Goal: Information Seeking & Learning: Find specific fact

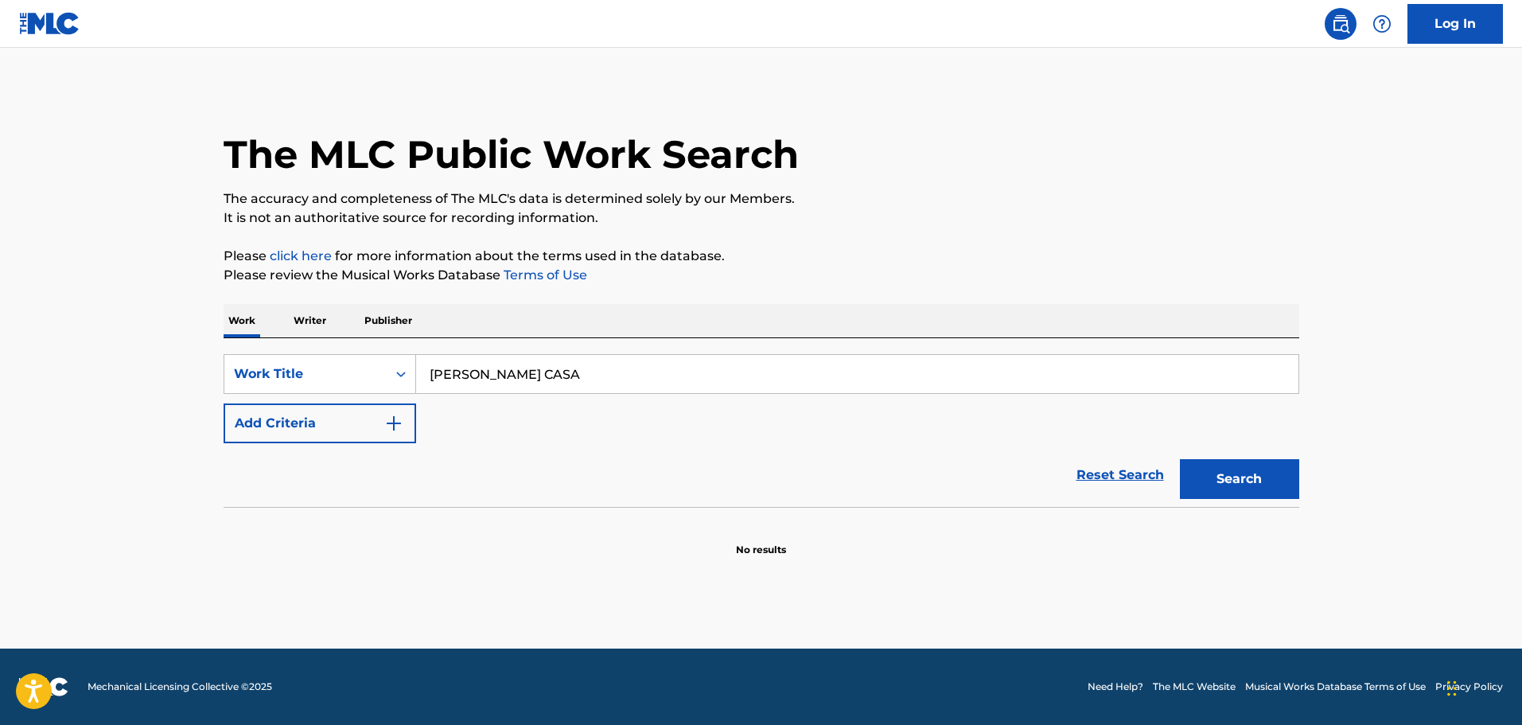
drag, startPoint x: 758, startPoint y: 628, endPoint x: 762, endPoint y: 646, distance: 18.9
click at [758, 627] on main "The MLC Public Work Search The accuracy and completeness of The MLC's data is d…" at bounding box center [761, 348] width 1522 height 601
click at [380, 567] on main "The MLC Public Work Search The accuracy and completeness of The MLC's data is d…" at bounding box center [761, 348] width 1522 height 601
click at [902, 628] on main "The MLC Public Work Search The accuracy and completeness of The MLC's data is d…" at bounding box center [761, 348] width 1522 height 601
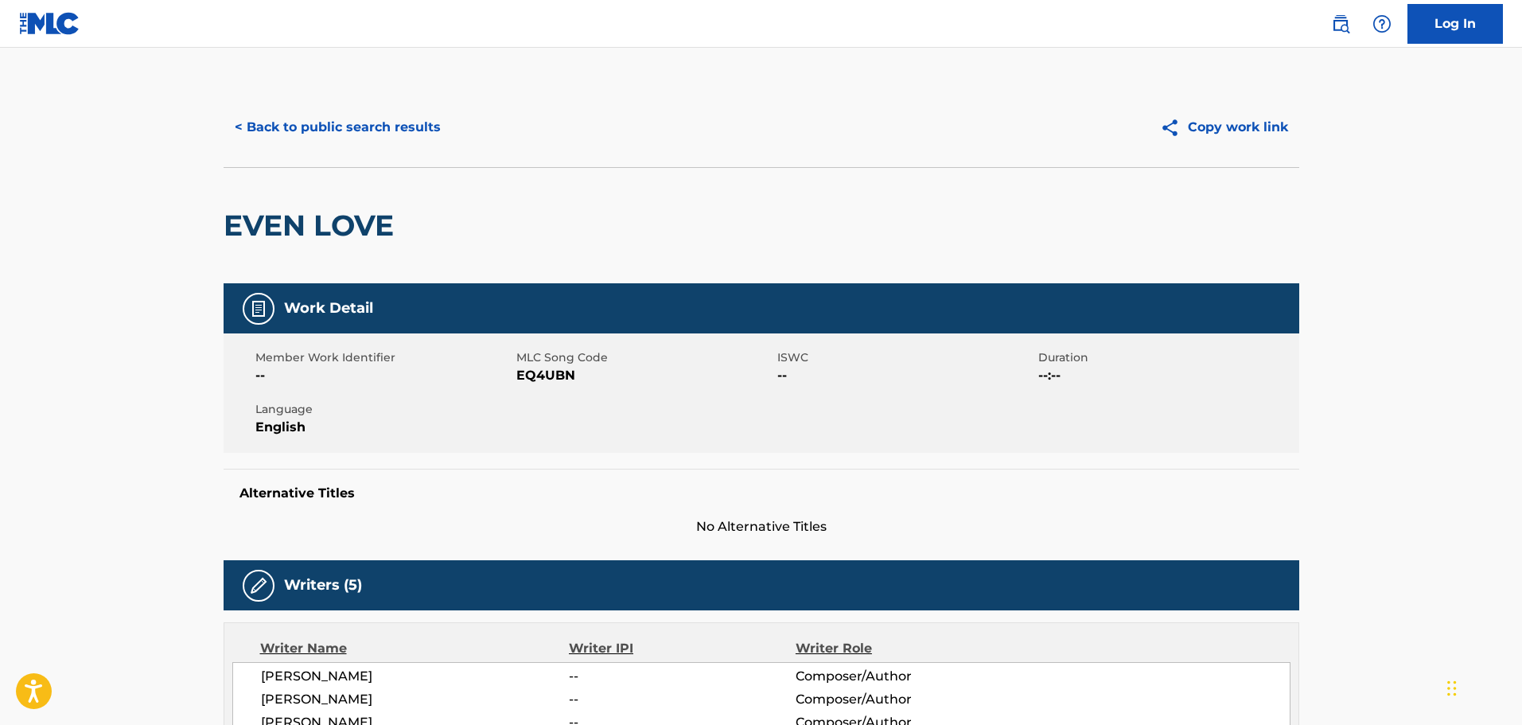
click at [350, 129] on button "< Back to public search results" at bounding box center [338, 127] width 228 height 40
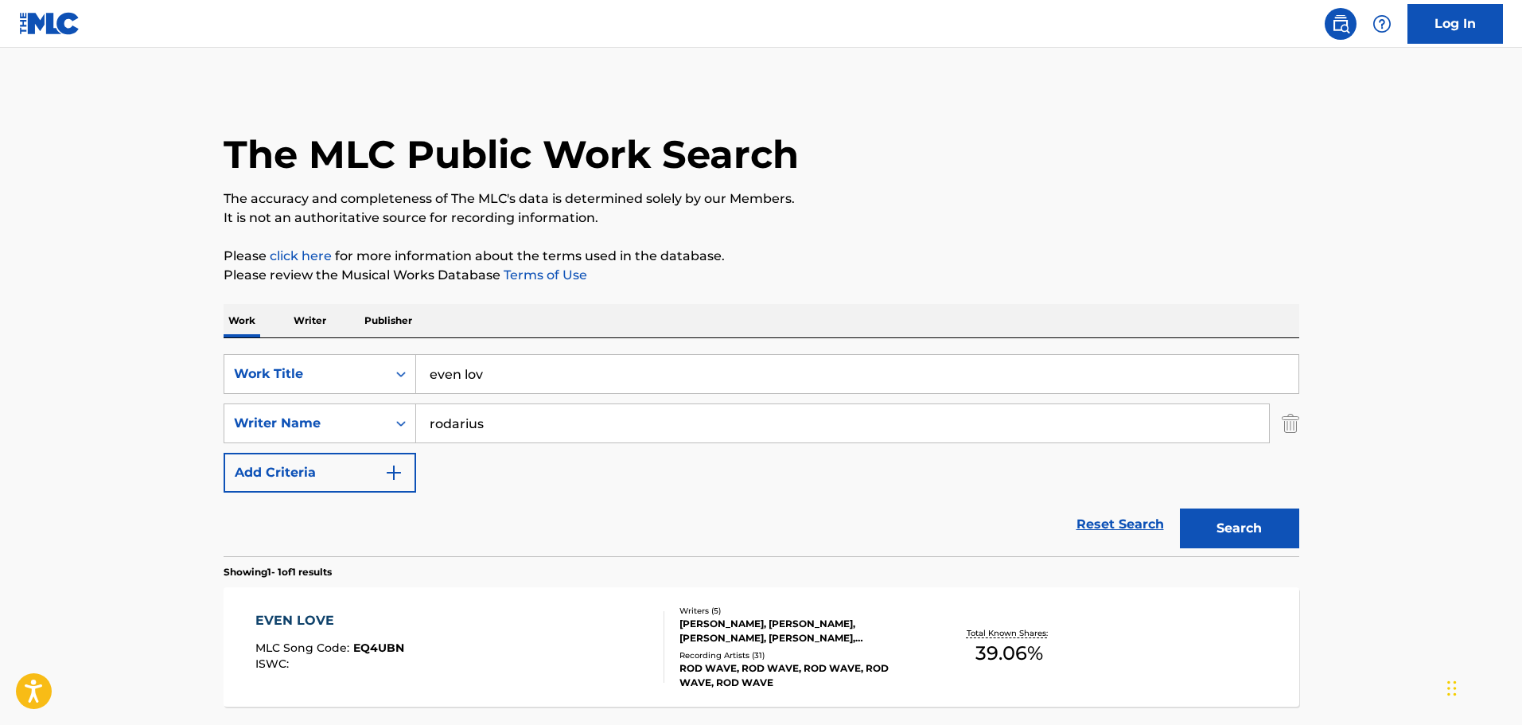
scroll to position [50, 0]
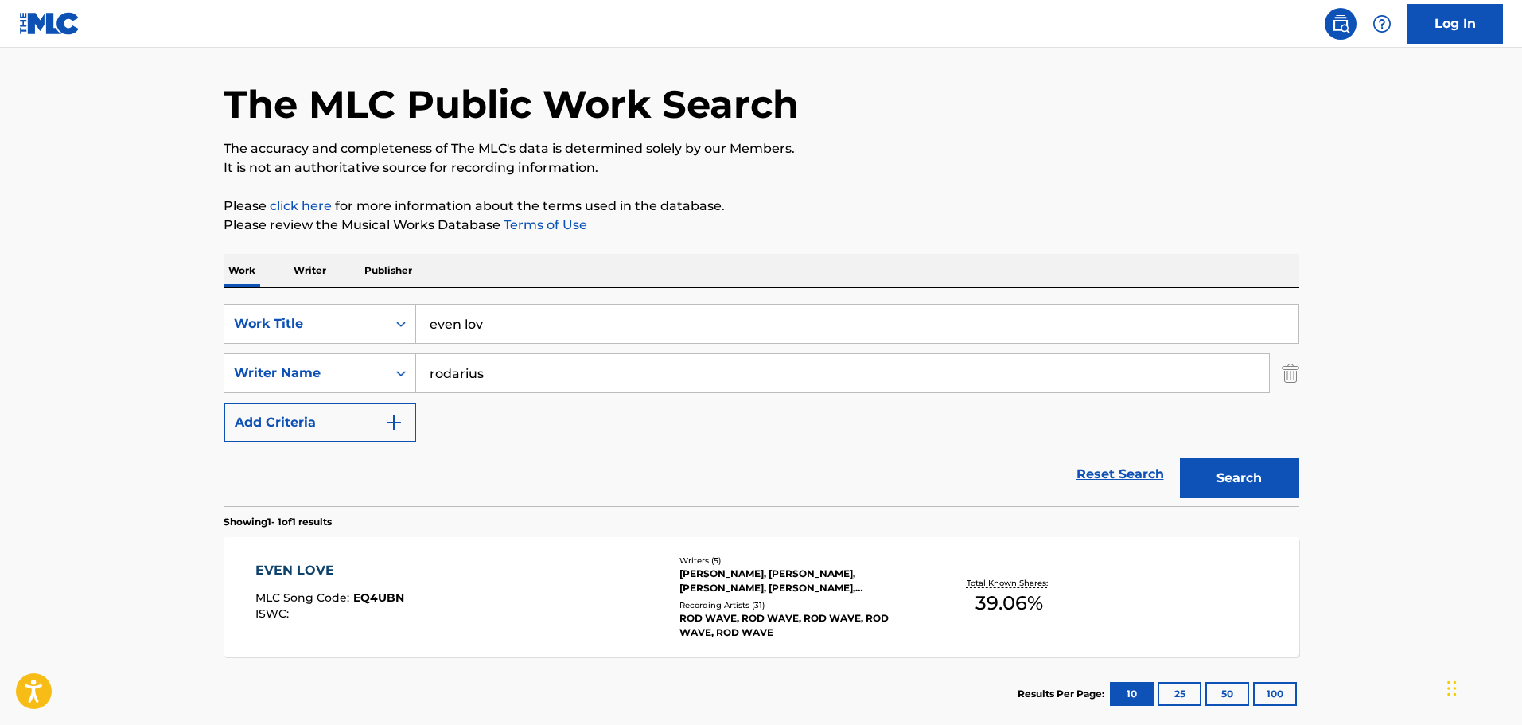
click at [1154, 465] on link "Reset Search" at bounding box center [1120, 474] width 103 height 35
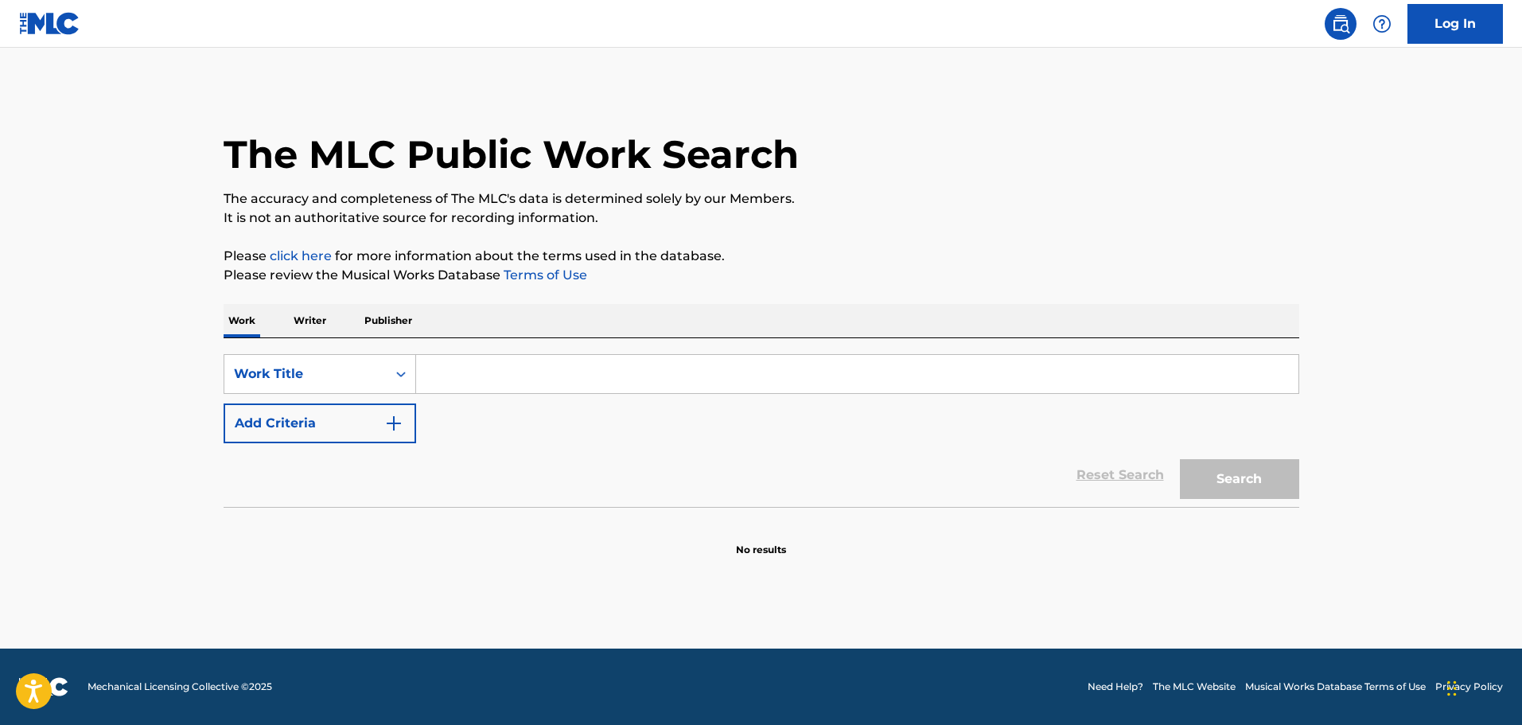
scroll to position [0, 0]
click at [503, 380] on input "Search Form" at bounding box center [857, 374] width 882 height 38
paste input "Apapáchame Lento"
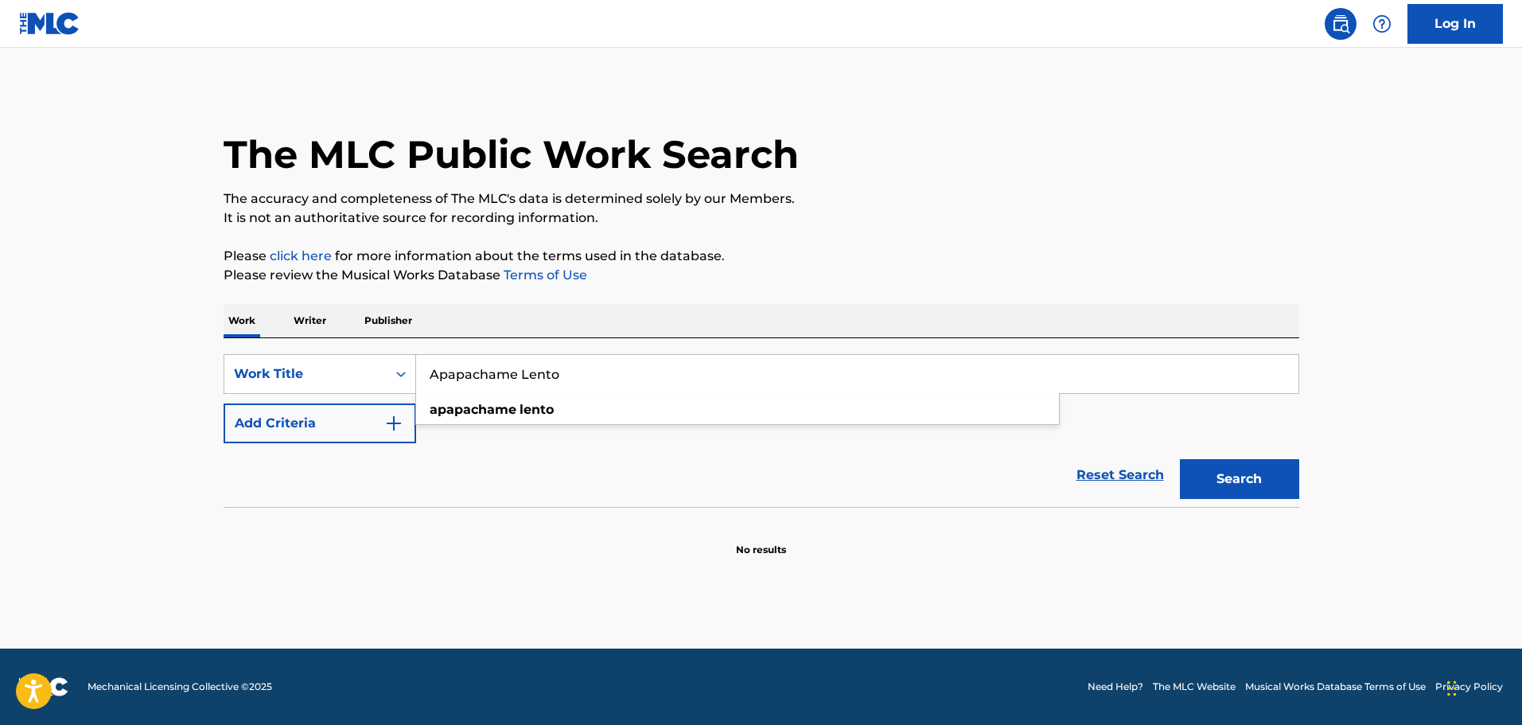
type input "Apapachame Lento"
click at [883, 272] on p "Please review the Musical Works Database Terms of Use" at bounding box center [762, 275] width 1076 height 19
click at [1244, 479] on button "Search" at bounding box center [1239, 479] width 119 height 40
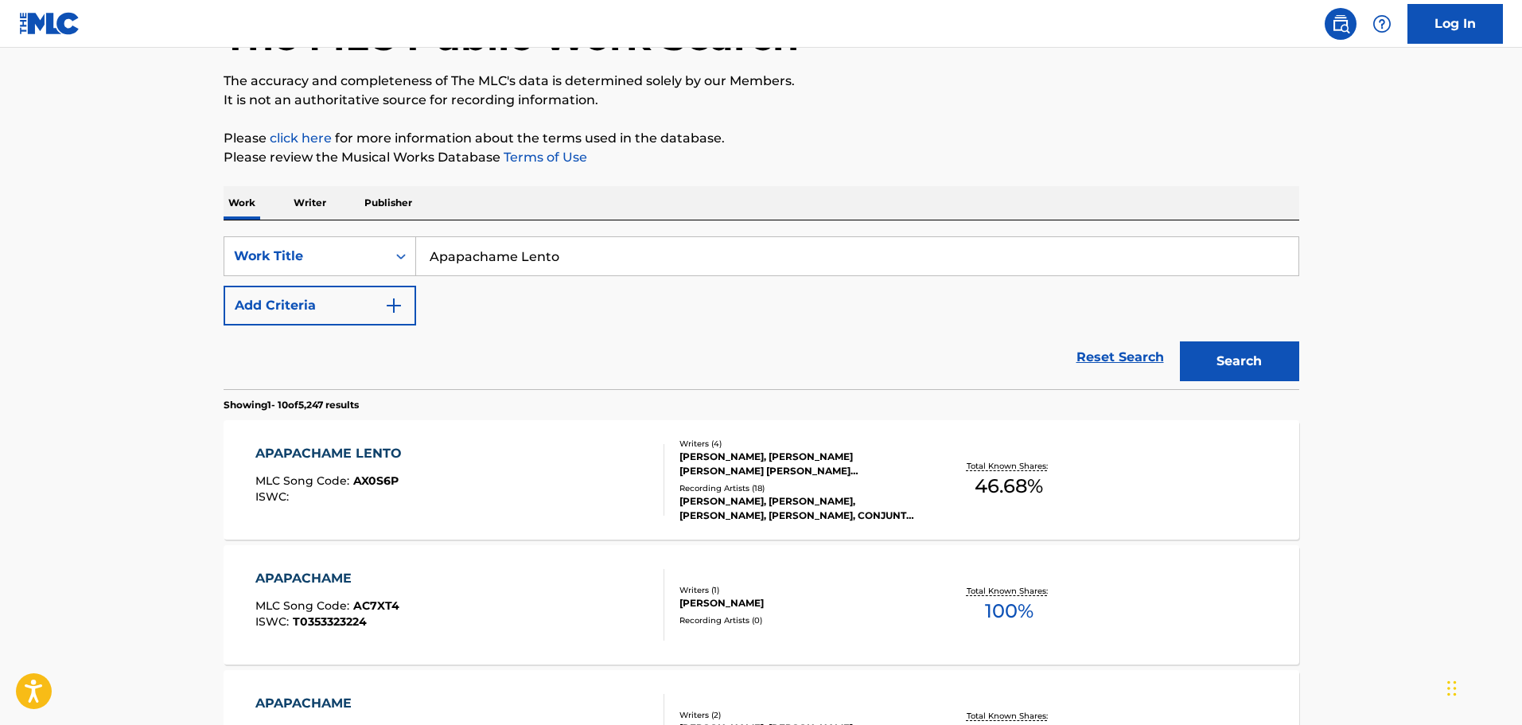
scroll to position [239, 0]
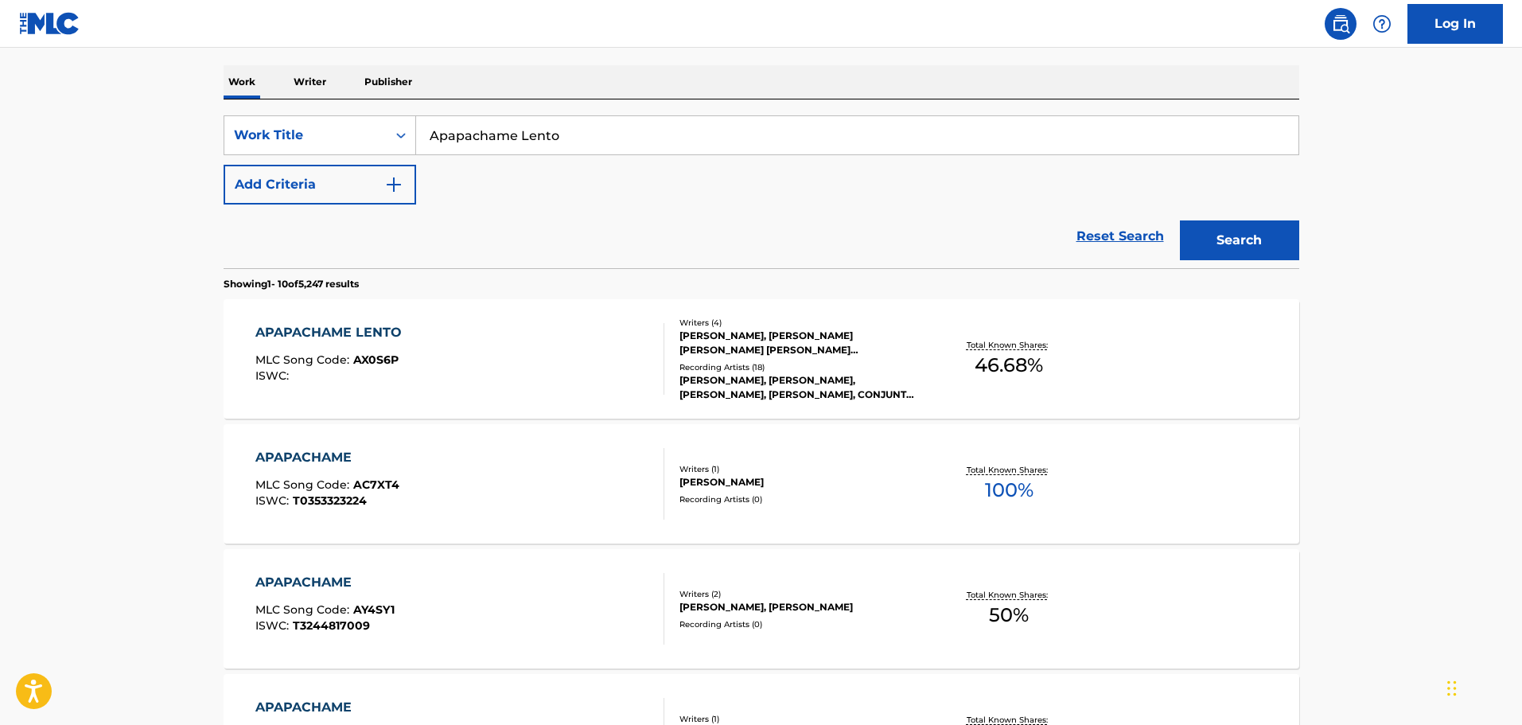
click at [545, 353] on div "APAPACHAME LENTO MLC Song Code : AX0S6P ISWC :" at bounding box center [459, 359] width 409 height 72
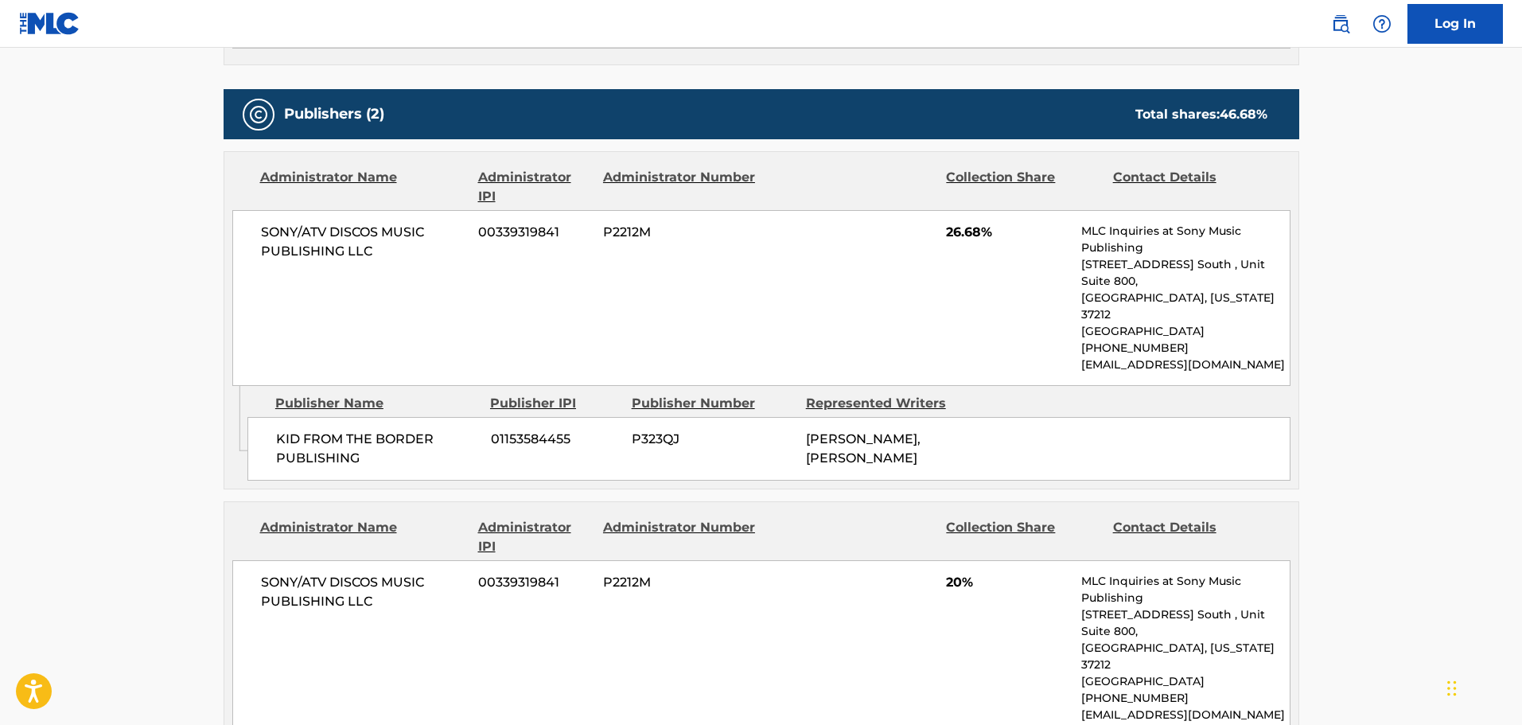
scroll to position [716, 0]
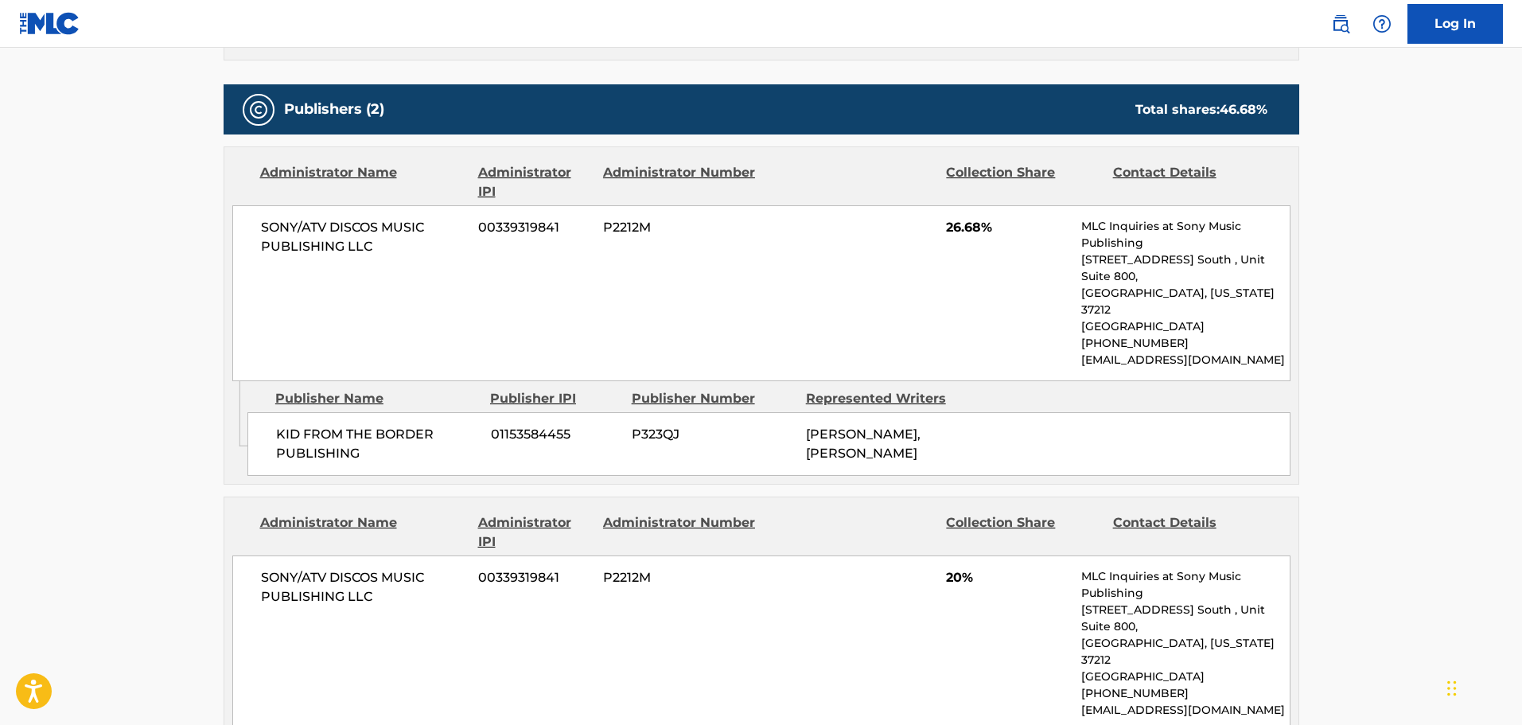
drag, startPoint x: 847, startPoint y: 404, endPoint x: 944, endPoint y: 450, distance: 107.2
click at [943, 449] on div "KID FROM THE BORDER PUBLISHING 01153584455 P323QJ [PERSON_NAME], [PERSON_NAME]" at bounding box center [768, 444] width 1043 height 64
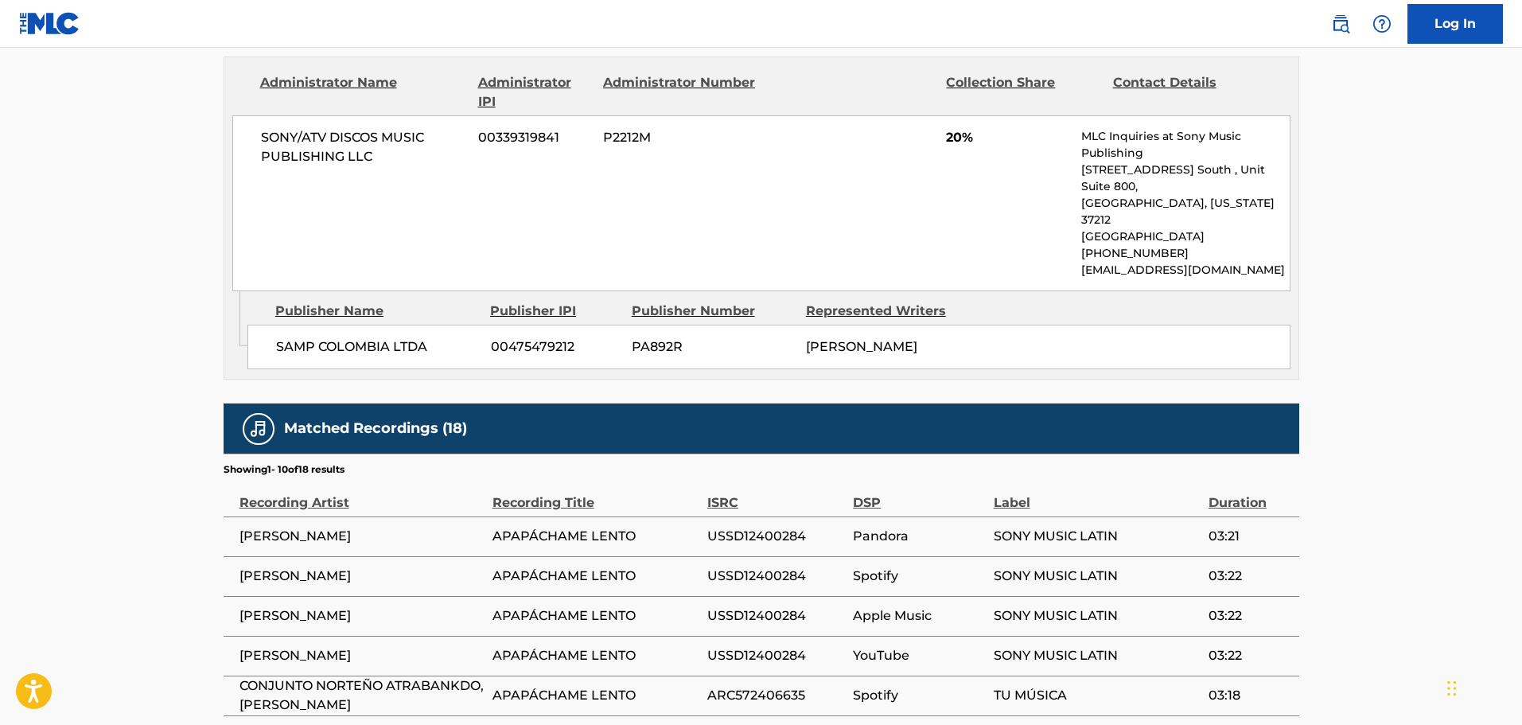
scroll to position [1194, 0]
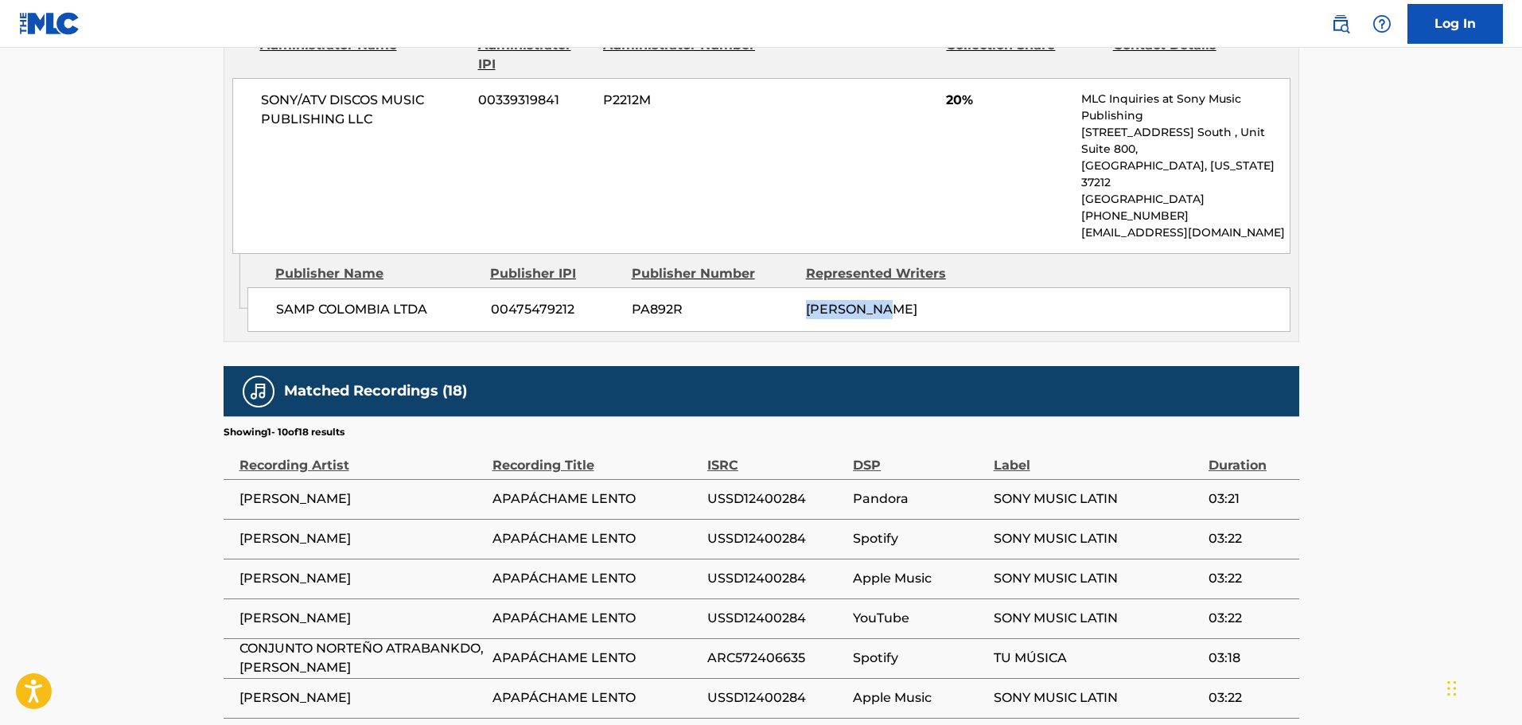
drag, startPoint x: 811, startPoint y: 265, endPoint x: 889, endPoint y: 301, distance: 85.8
click at [895, 300] on div "[PERSON_NAME]" at bounding box center [887, 309] width 162 height 19
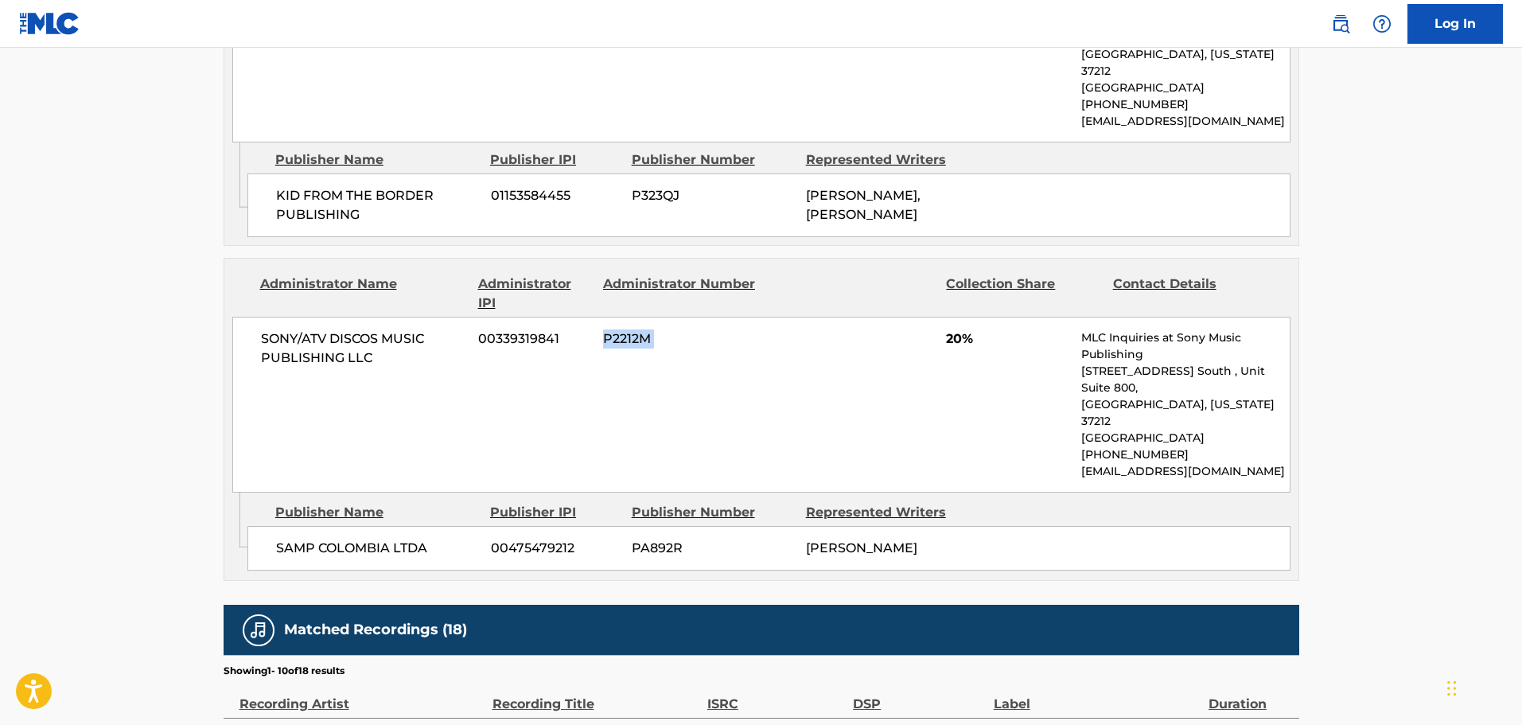
drag, startPoint x: 719, startPoint y: 390, endPoint x: 957, endPoint y: 401, distance: 238.2
click at [950, 399] on div "SONY/ATV DISCOS MUSIC PUBLISHING LLC 00339319841 P2212M 20% MLC Inquiries at So…" at bounding box center [761, 405] width 1058 height 176
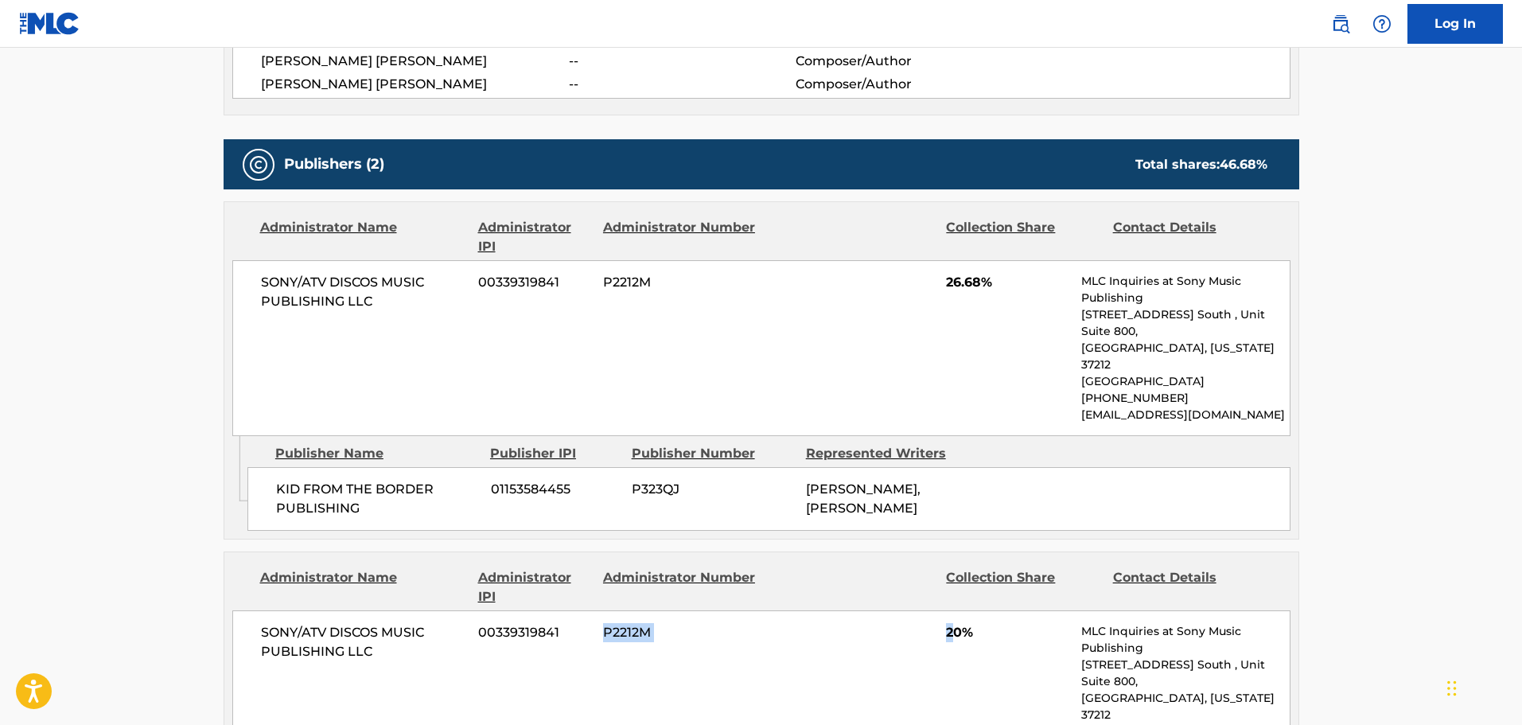
scroll to position [557, 0]
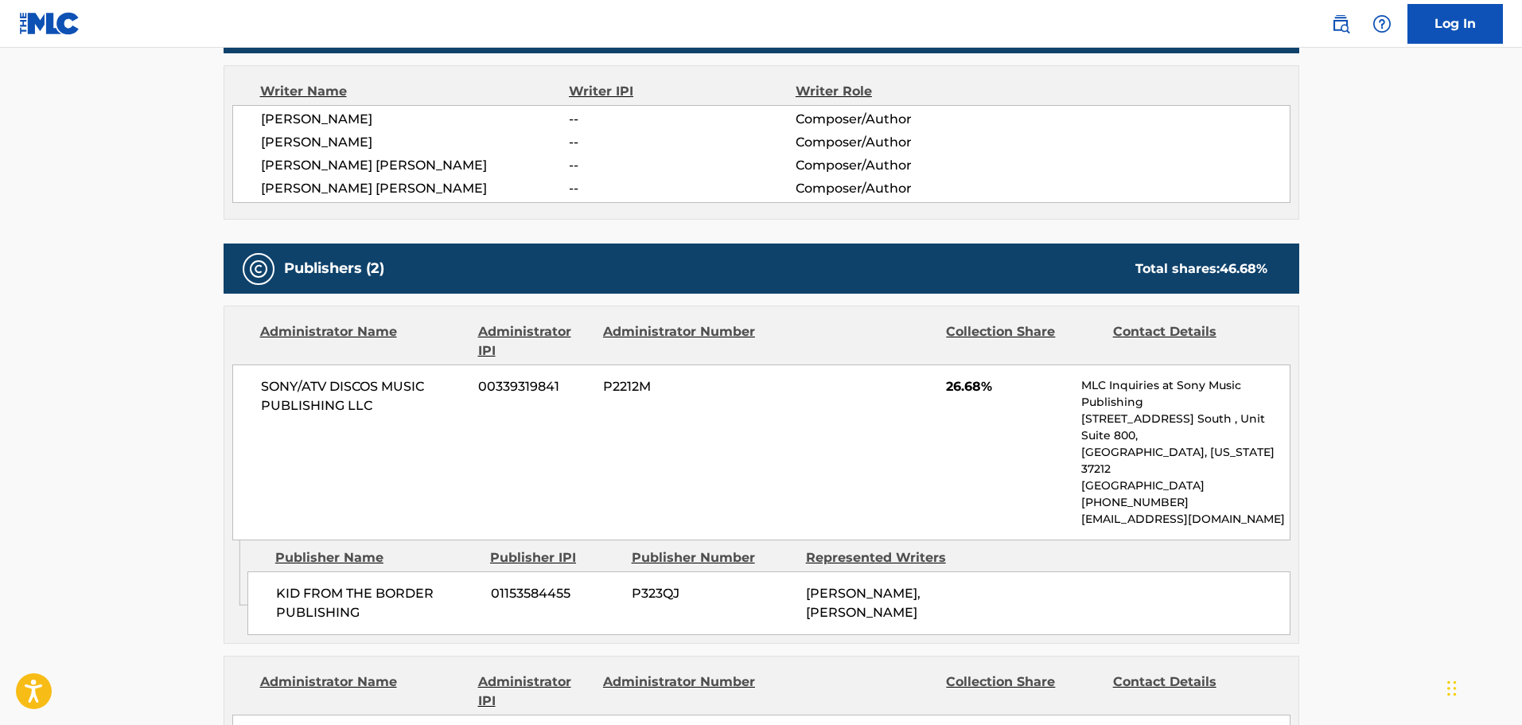
drag, startPoint x: 650, startPoint y: 408, endPoint x: 743, endPoint y: 423, distance: 94.3
click at [798, 438] on div "SONY/ATV DISCOS MUSIC PUBLISHING LLC 00339319841 P2212M 26.68% MLC Inquiries at…" at bounding box center [761, 452] width 1058 height 176
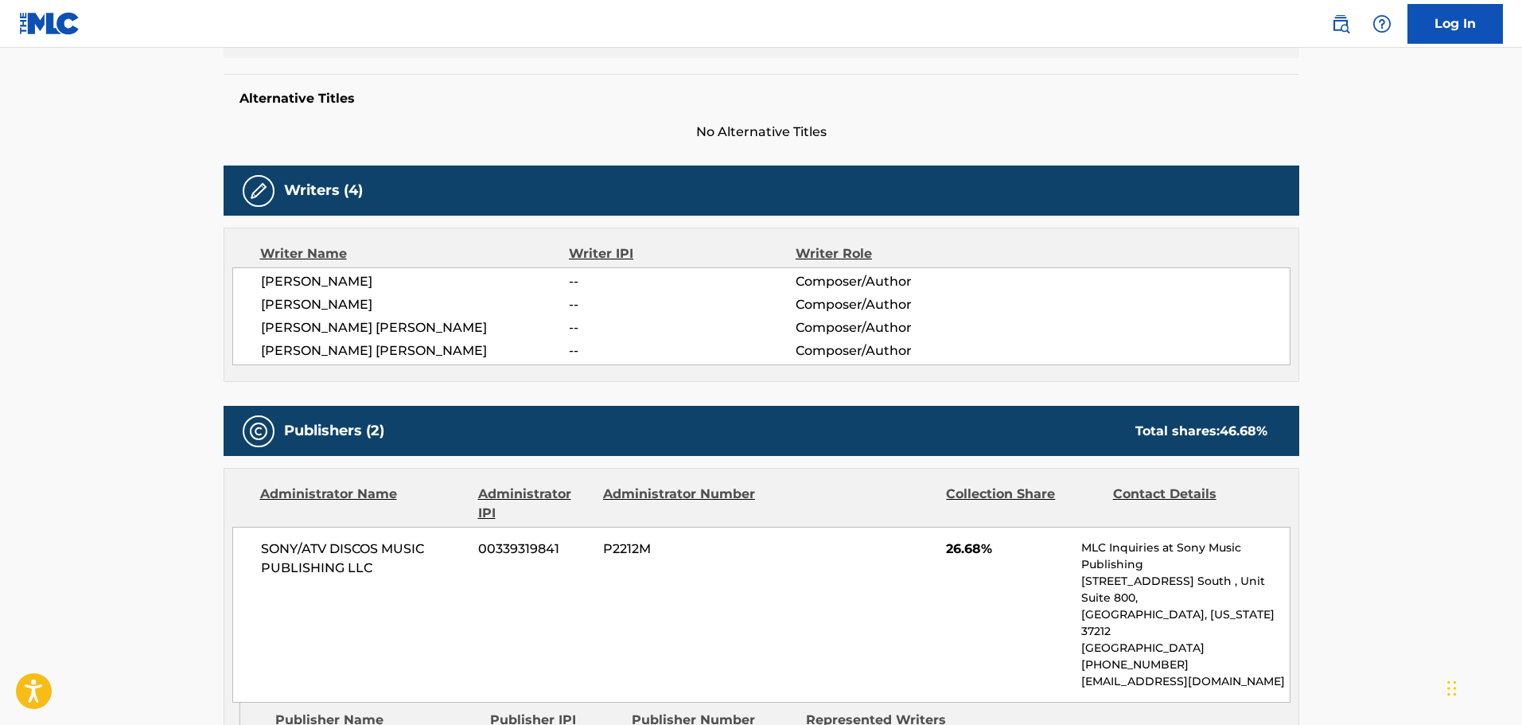
scroll to position [0, 0]
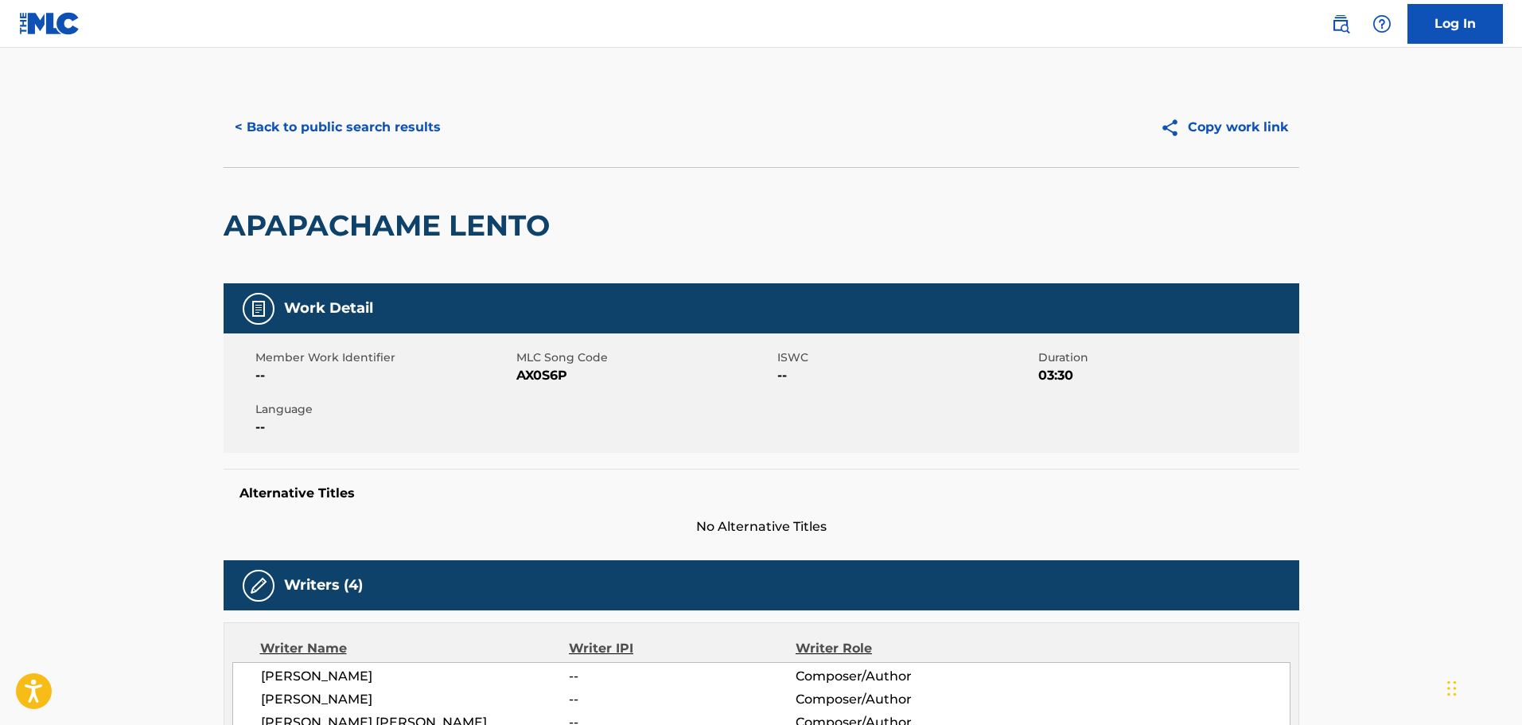
click at [374, 130] on button "< Back to public search results" at bounding box center [338, 127] width 228 height 40
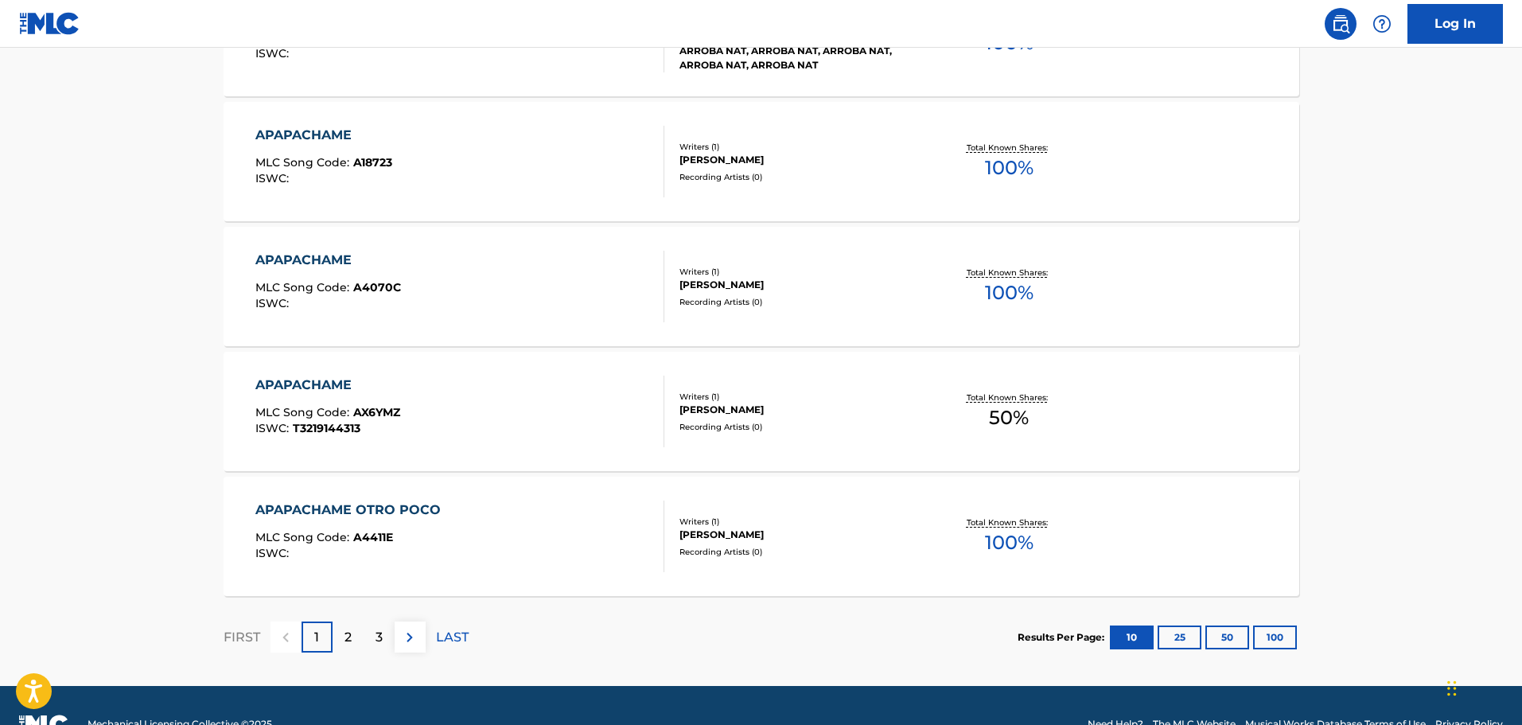
scroll to position [1223, 0]
